Goal: Complete application form

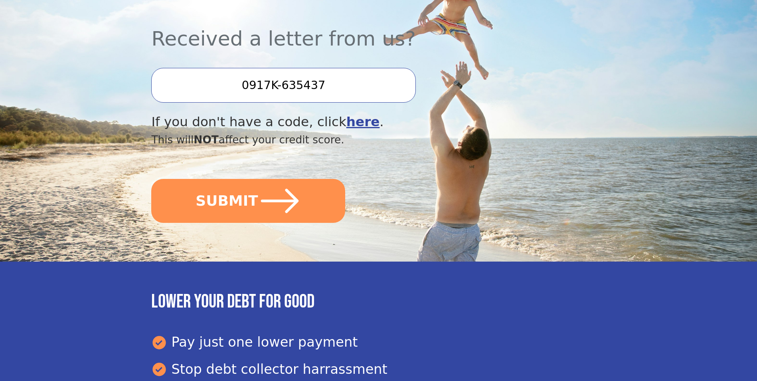
scroll to position [239, 0]
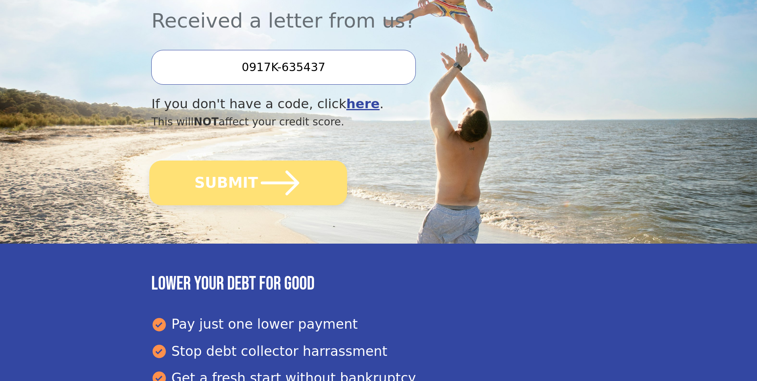
click at [265, 178] on icon "submit" at bounding box center [280, 183] width 44 height 44
click at [240, 178] on button "SUBMIT" at bounding box center [249, 182] width 198 height 45
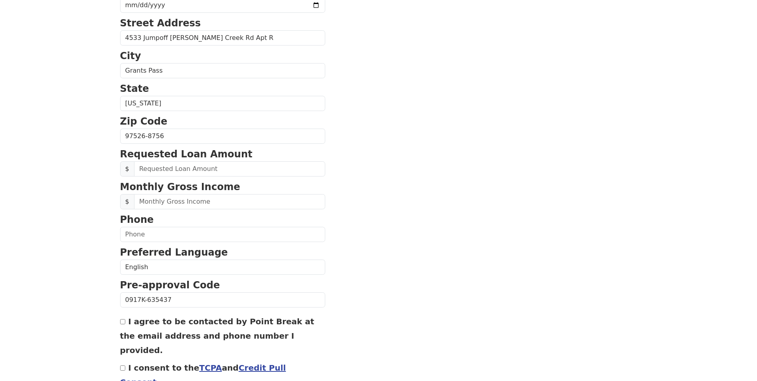
scroll to position [239, 0]
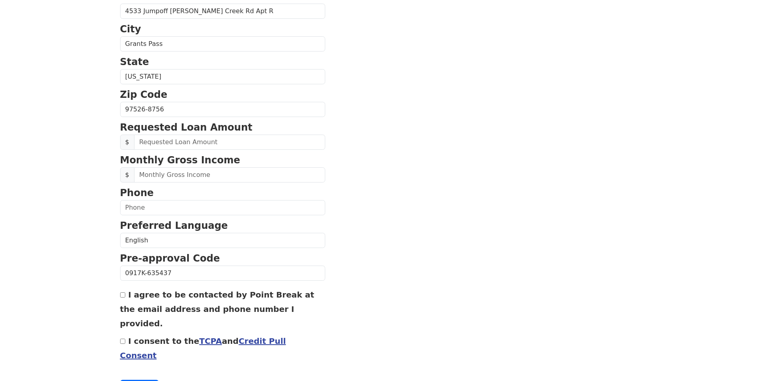
click at [199, 336] on link "TCPA" at bounding box center [210, 341] width 23 height 10
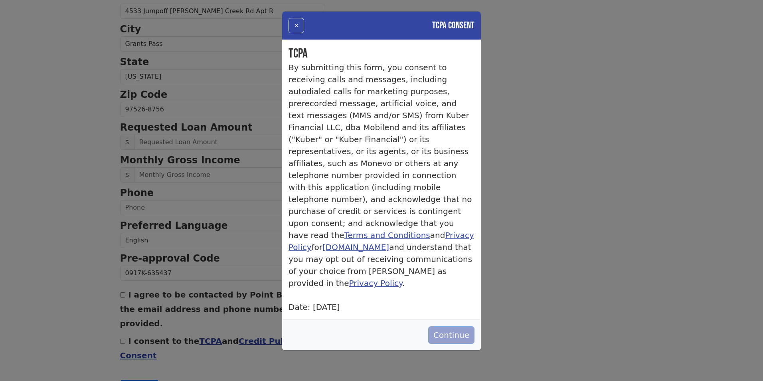
click at [440, 326] on button "Continue" at bounding box center [451, 335] width 46 height 18
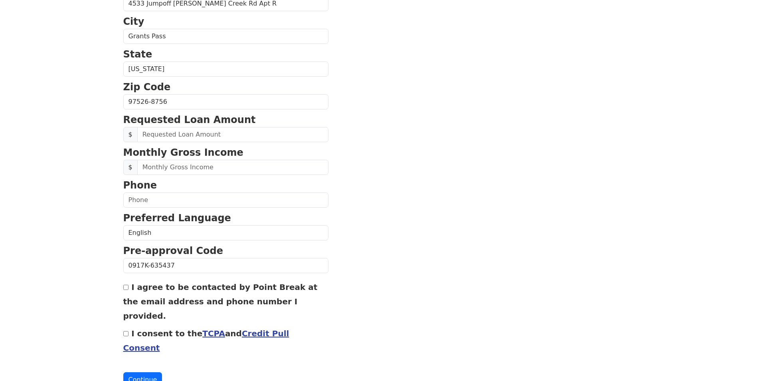
scroll to position [255, 0]
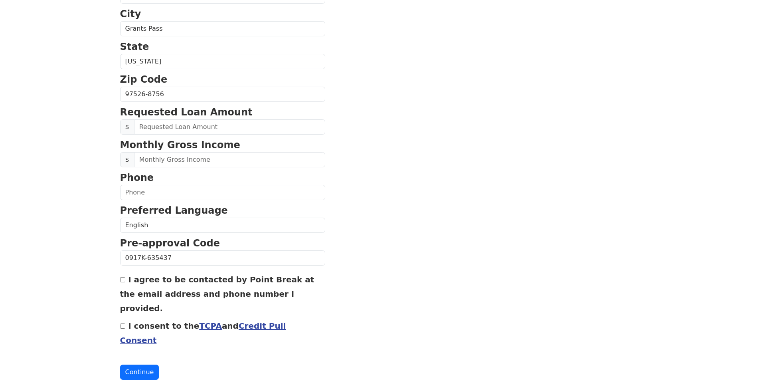
click at [249, 321] on link "Credit Pull Consent" at bounding box center [203, 333] width 166 height 24
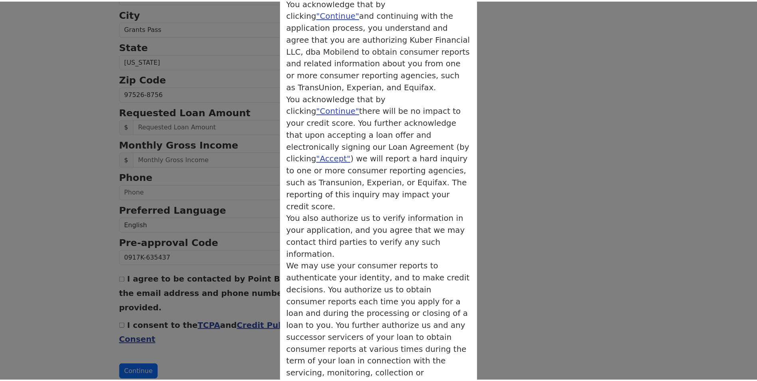
scroll to position [0, 0]
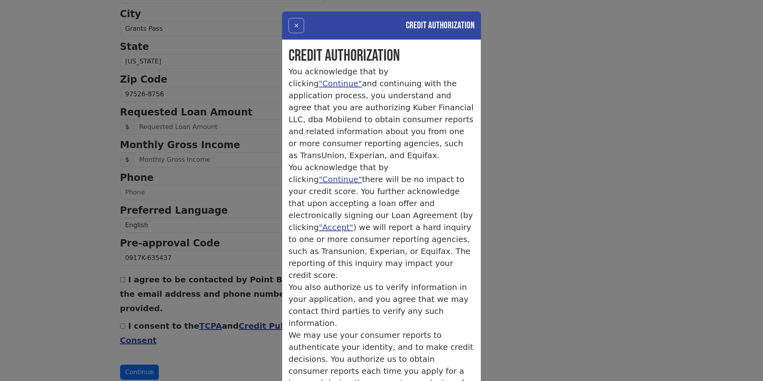
click at [292, 23] on button "×" at bounding box center [296, 25] width 16 height 15
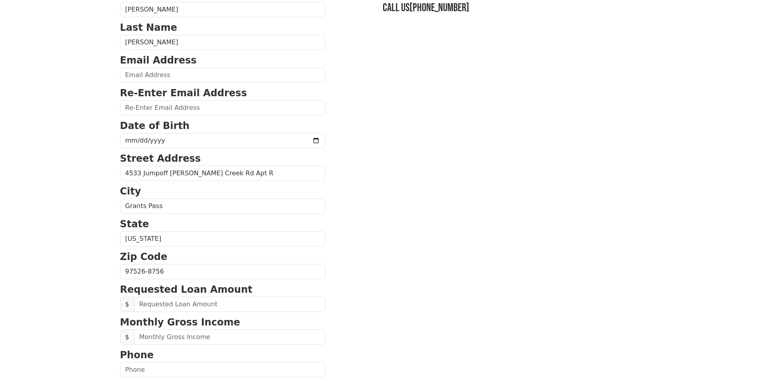
scroll to position [55, 0]
